Goal: Task Accomplishment & Management: Complete application form

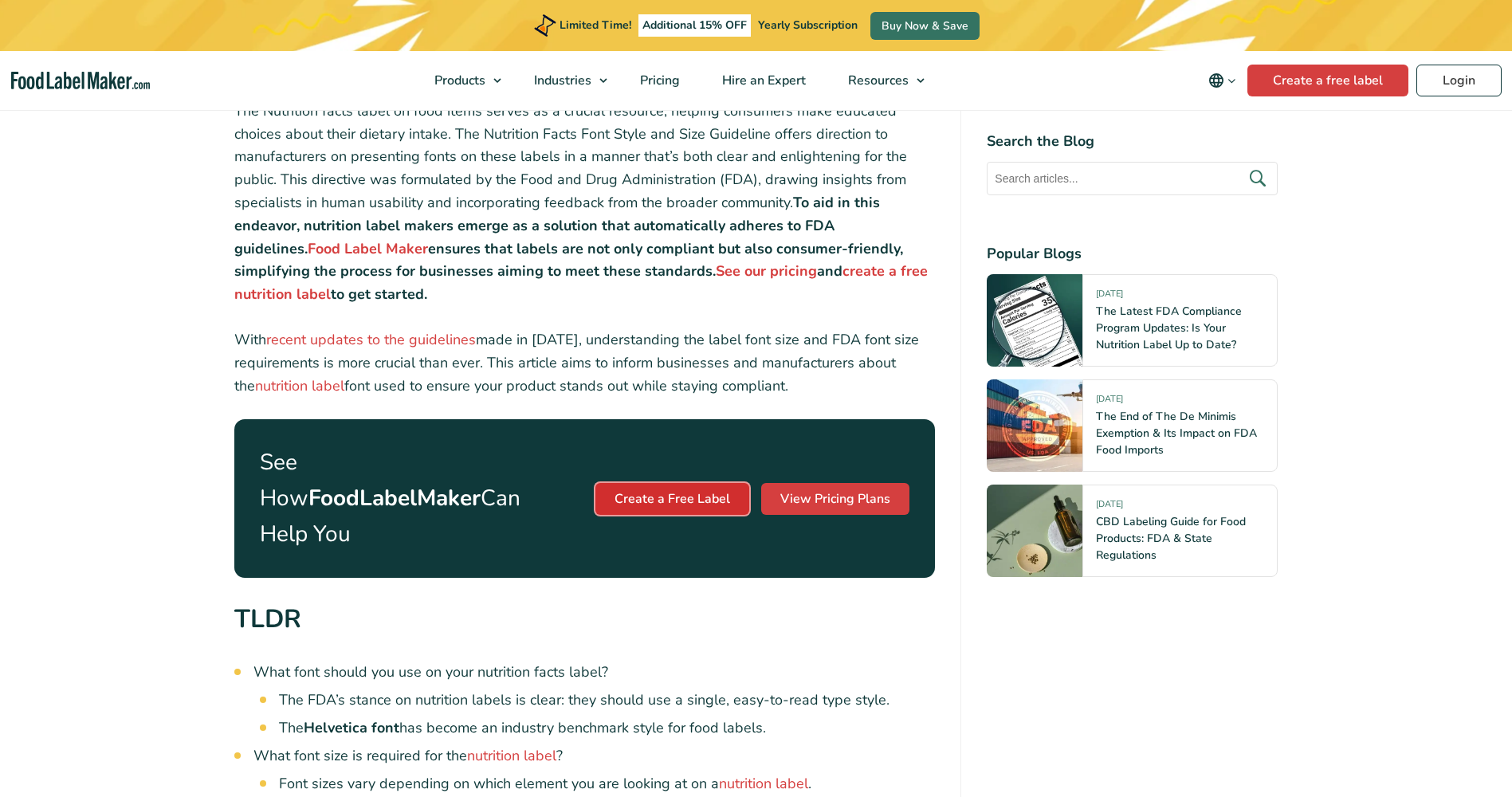
click at [697, 483] on link "Create a Free Label" at bounding box center [672, 499] width 154 height 31
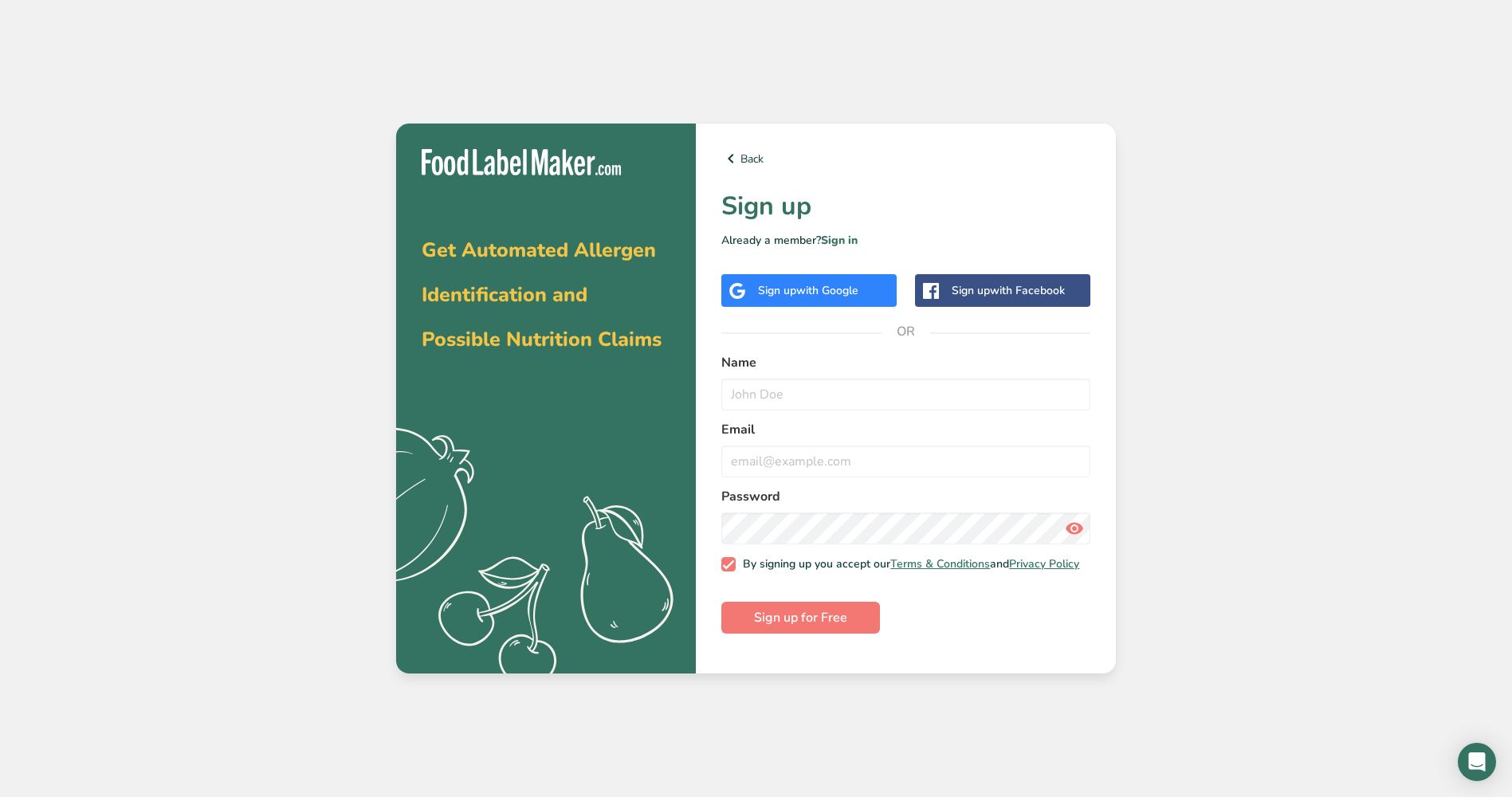
click at [813, 287] on span "with Google" at bounding box center [827, 290] width 62 height 15
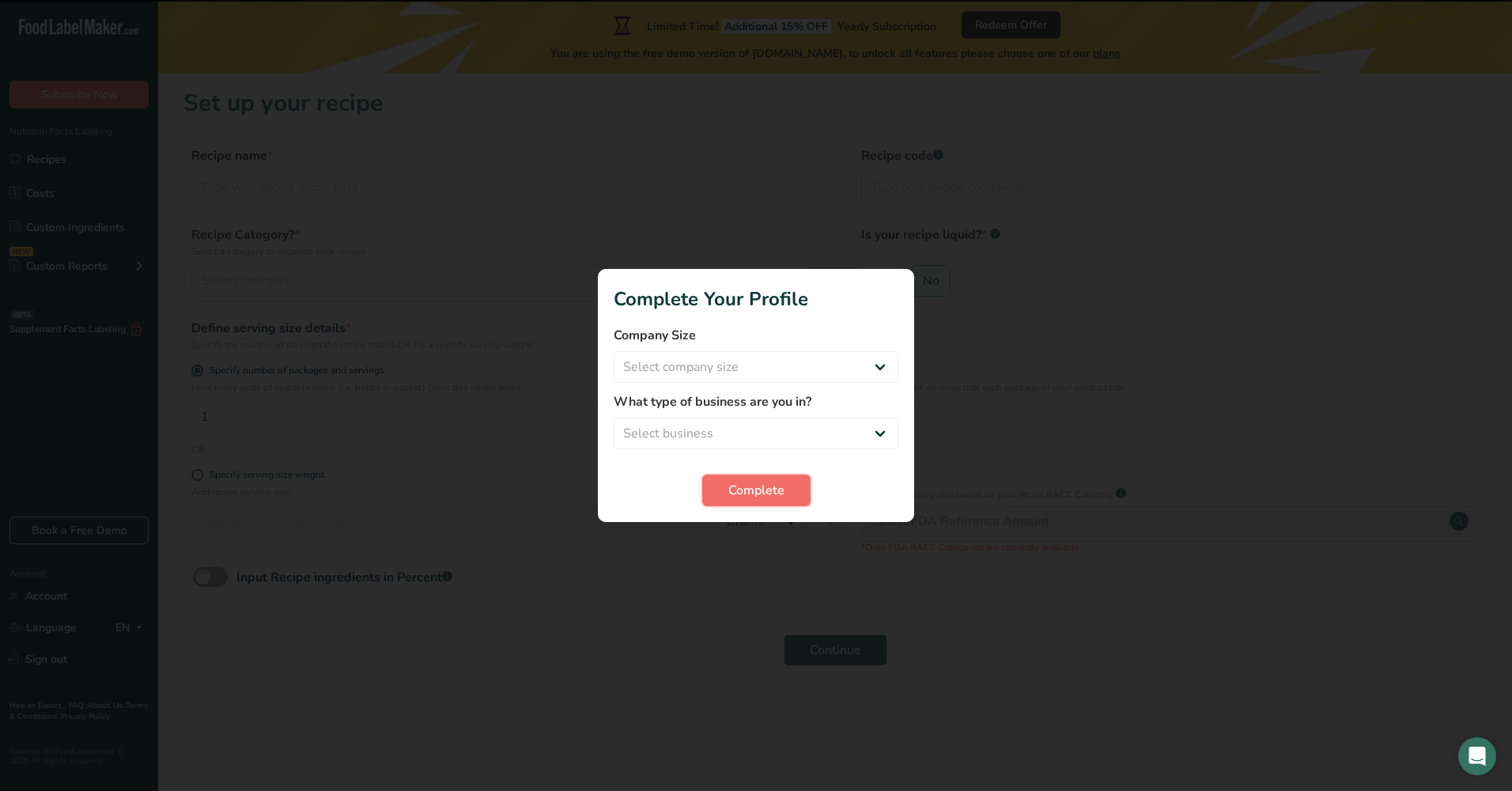
click at [755, 494] on span "Complete" at bounding box center [756, 490] width 56 height 19
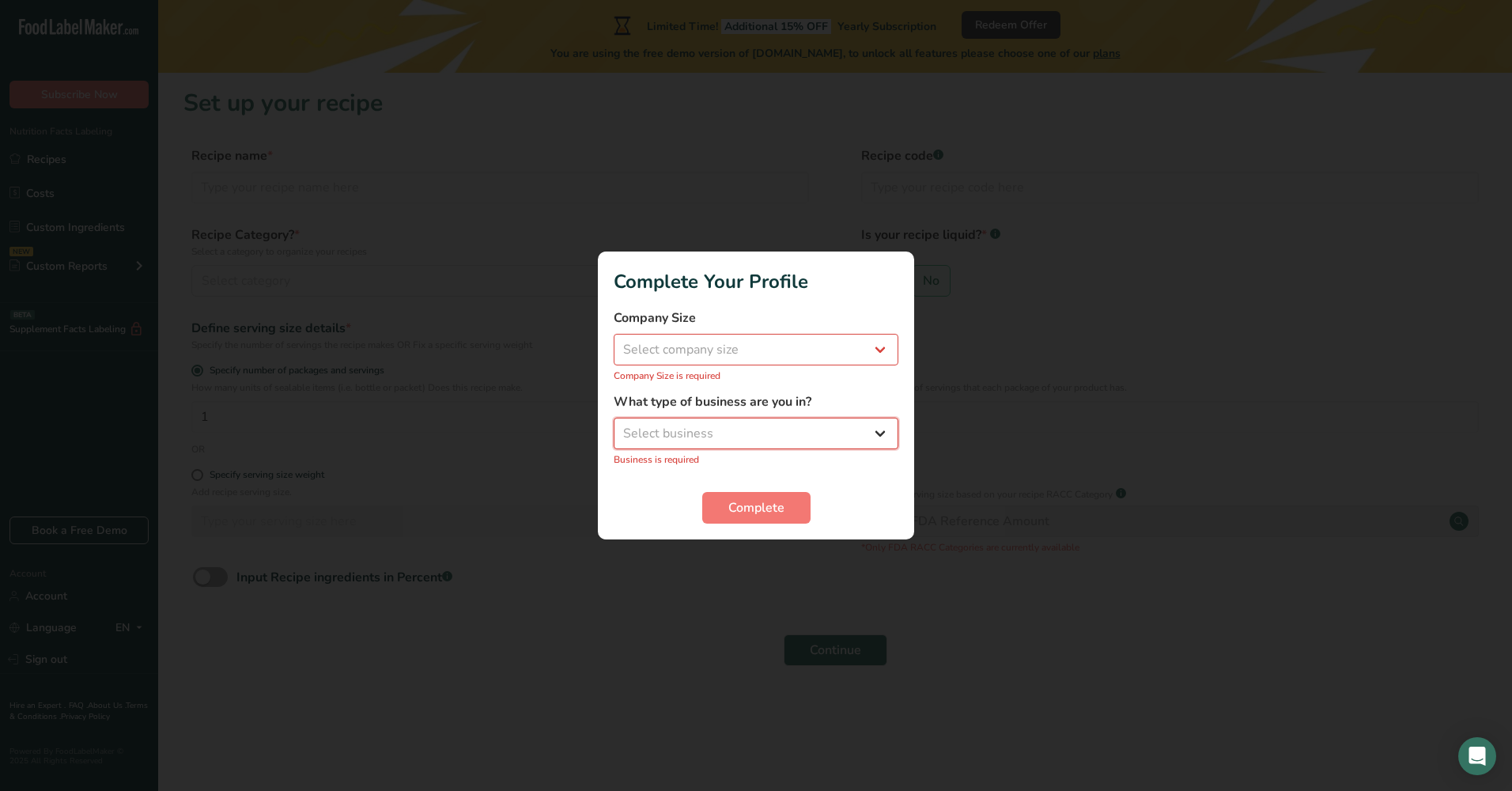
click at [769, 428] on select "Select business Packaged Food Manufacturer Restaurant & Cafe Bakery Meal Plans …" at bounding box center [756, 433] width 285 height 31
select select "1"
click at [614, 426] on select "Select business Packaged Food Manufacturer Restaurant & Cafe Bakery Meal Plans …" at bounding box center [756, 433] width 285 height 31
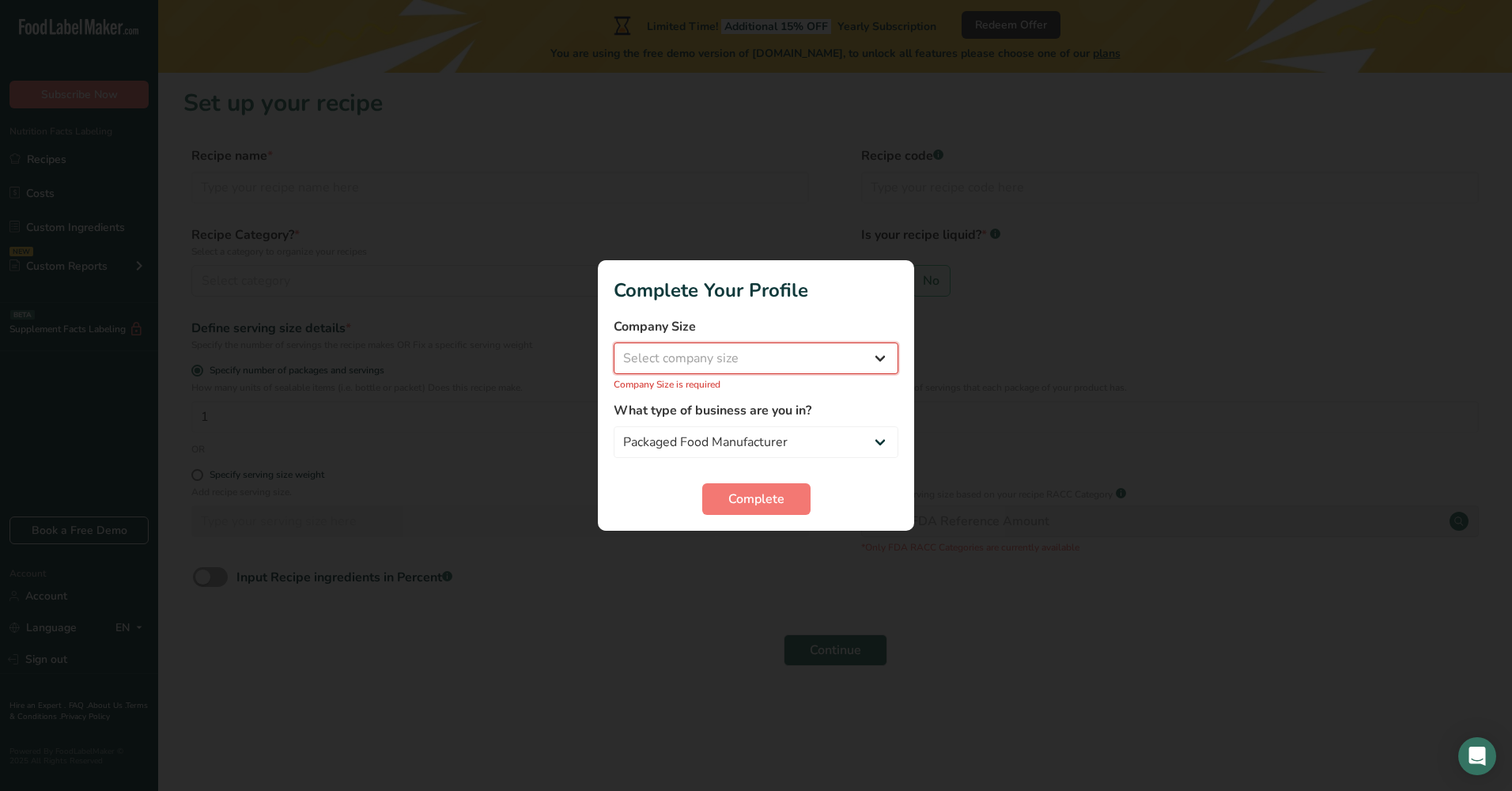
click at [724, 355] on select "Select company size Fewer than 10 Employees 10 to 50 Employees 51 to 500 Employ…" at bounding box center [756, 358] width 285 height 31
select select "1"
click at [614, 351] on select "Select company size Fewer than 10 Employees 10 to 50 Employees 51 to 500 Employ…" at bounding box center [756, 358] width 285 height 31
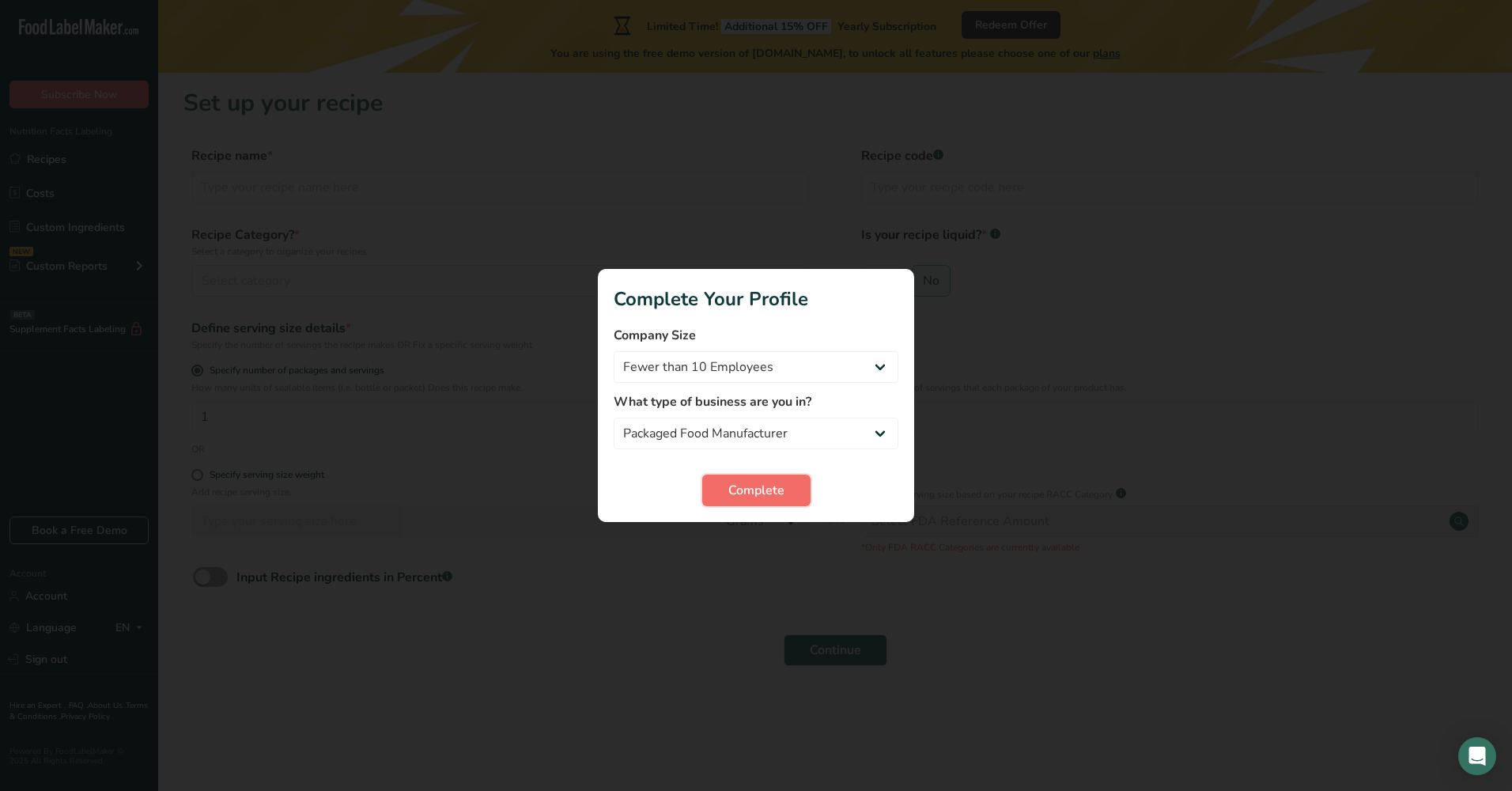
click at [762, 486] on span "Complete" at bounding box center [756, 490] width 56 height 19
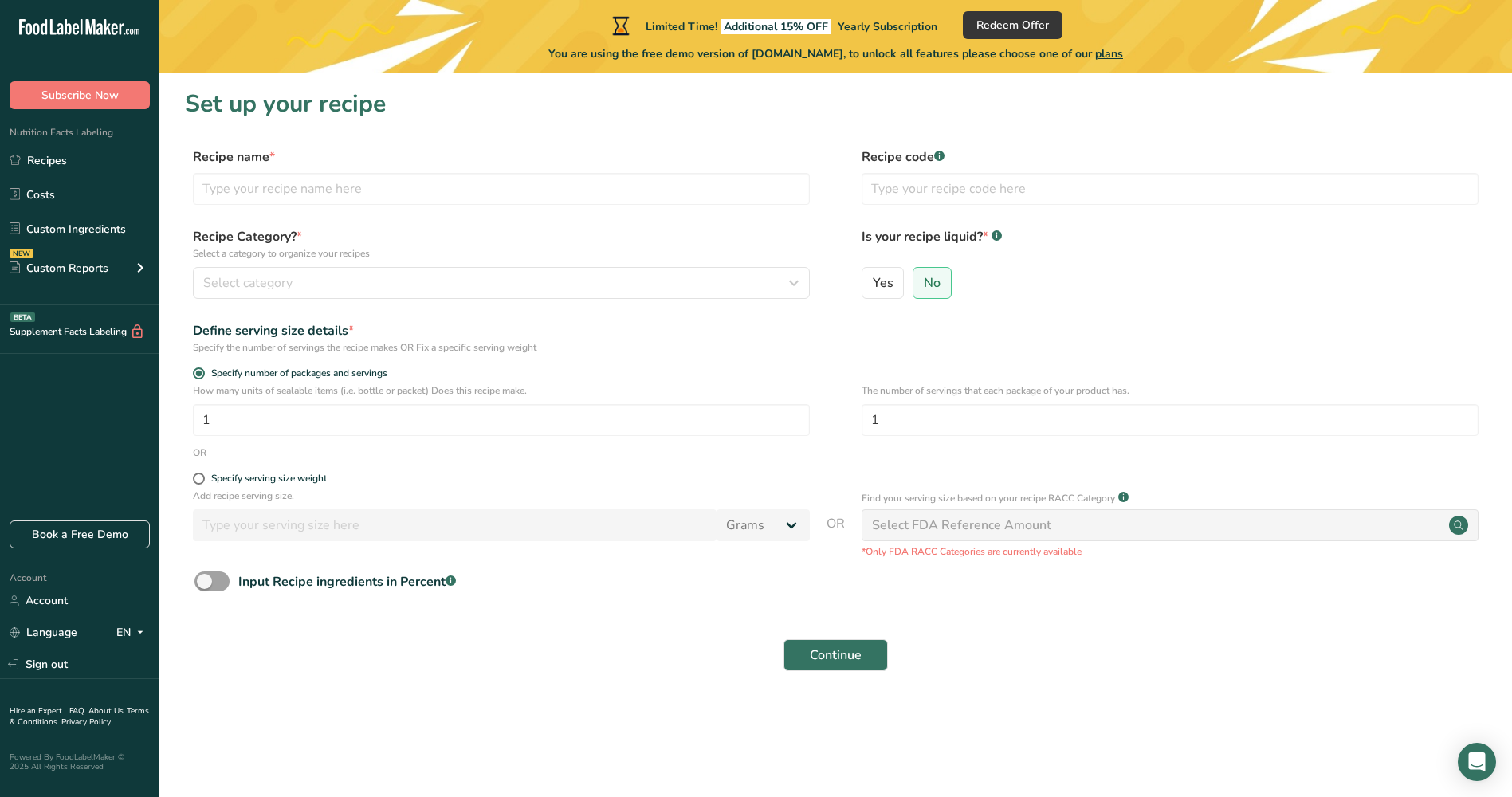
click at [899, 511] on div "Select FDA Reference Amount" at bounding box center [1170, 525] width 617 height 31
click at [915, 527] on div "Select FDA Reference Amount" at bounding box center [961, 525] width 179 height 19
